Goal: Information Seeking & Learning: Learn about a topic

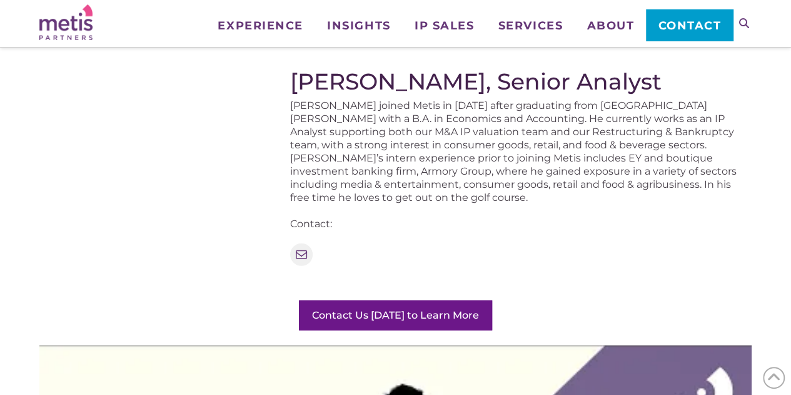
scroll to position [1506, 0]
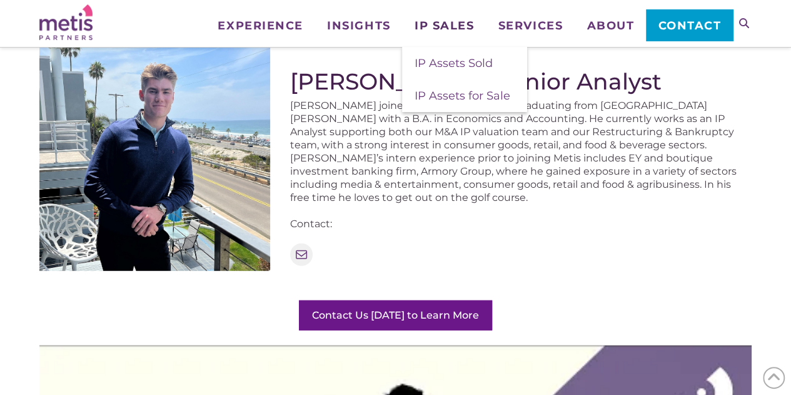
click at [459, 16] on link "IP Sales" at bounding box center [444, 15] width 84 height 31
click at [459, 66] on span "IP Assets Sold" at bounding box center [454, 63] width 78 height 14
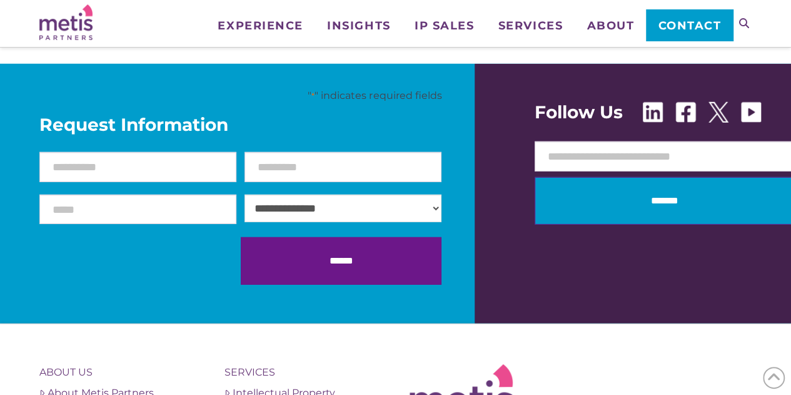
scroll to position [1381, 0]
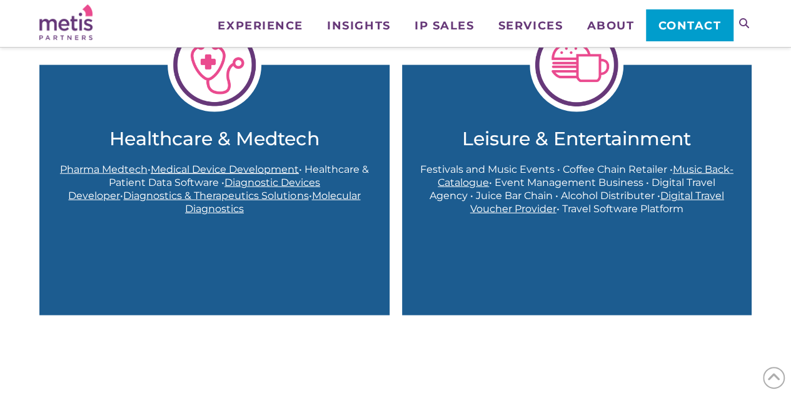
click at [267, 170] on span "Medical Device Development" at bounding box center [225, 169] width 148 height 12
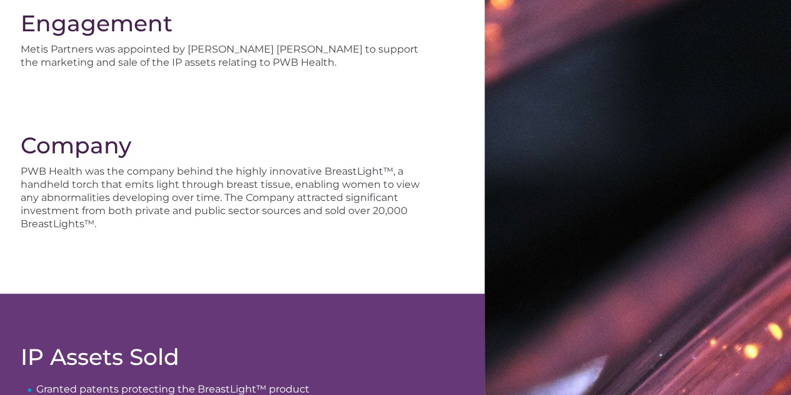
scroll to position [345, 0]
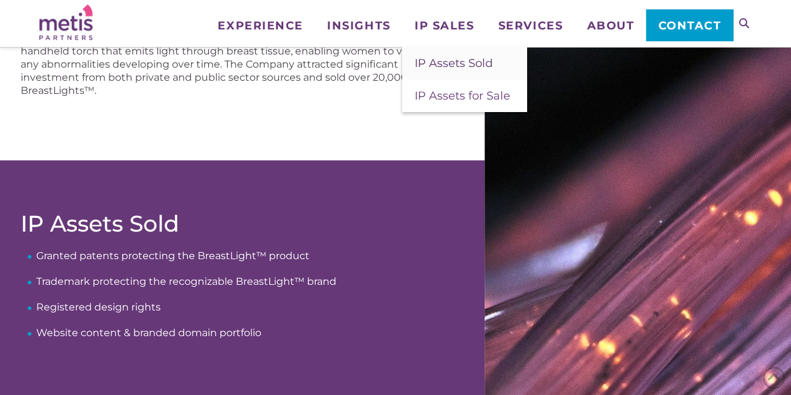
click at [474, 61] on span "IP Assets Sold" at bounding box center [454, 63] width 78 height 14
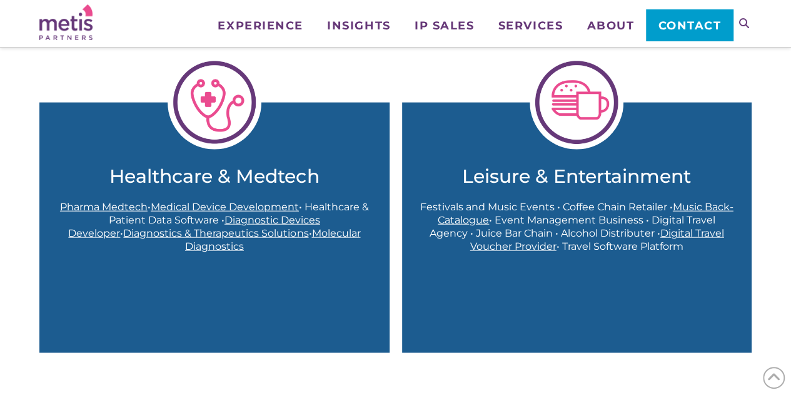
scroll to position [1381, 0]
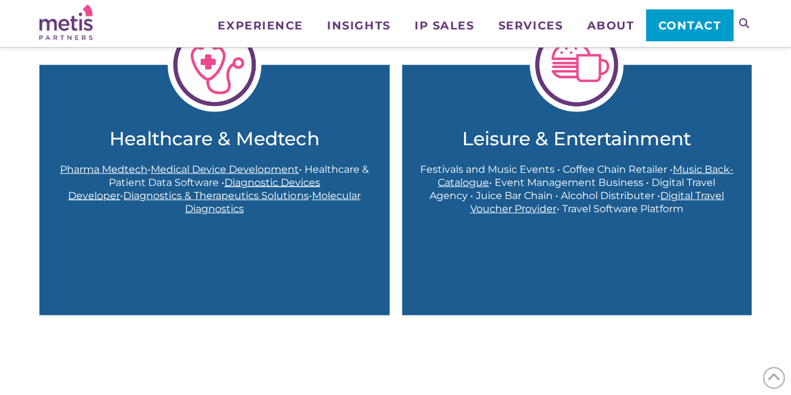
click at [277, 181] on span "Diagnostic Devices Developer" at bounding box center [194, 188] width 252 height 25
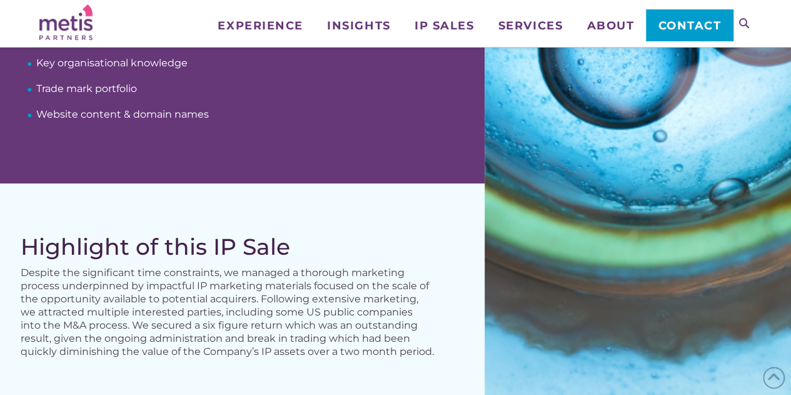
scroll to position [796, 0]
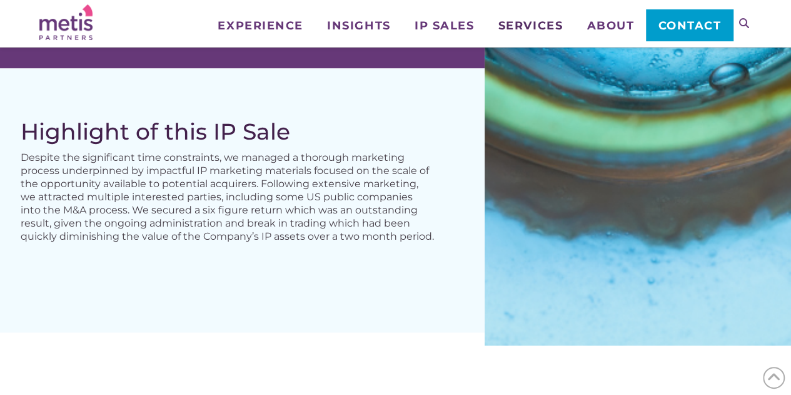
click at [542, 23] on span "Services" at bounding box center [531, 25] width 64 height 11
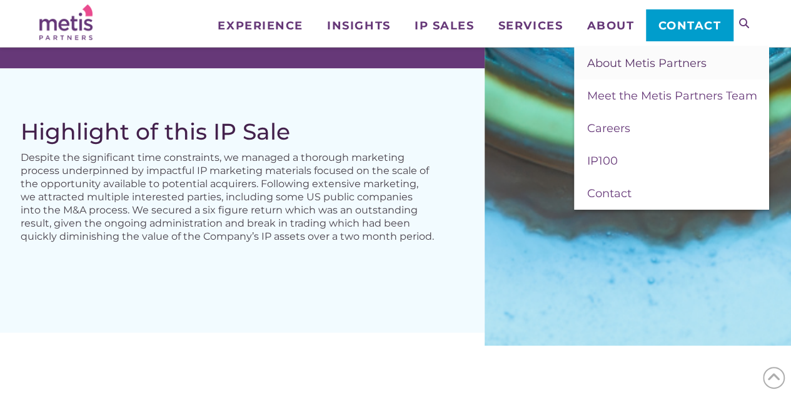
click at [617, 61] on span "About Metis Partners" at bounding box center [646, 63] width 119 height 14
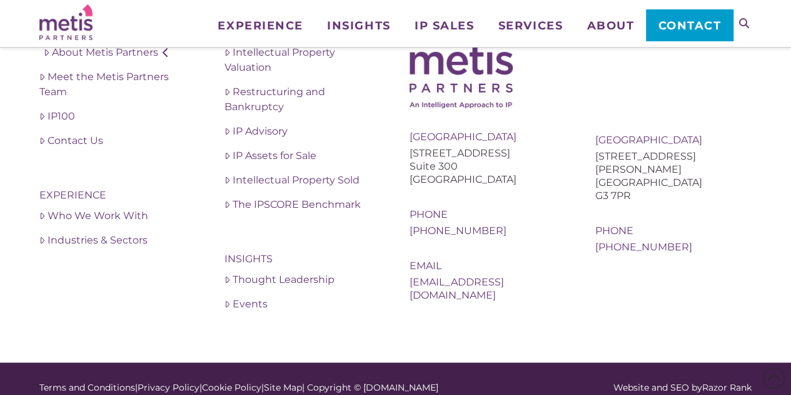
scroll to position [2489, 0]
